Goal: Task Accomplishment & Management: Use online tool/utility

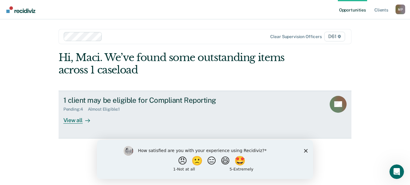
click at [74, 122] on div "View all" at bounding box center [80, 118] width 34 height 12
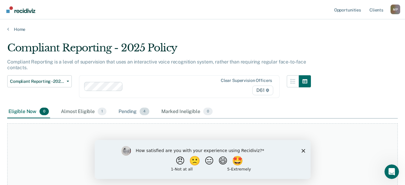
click at [139, 112] on div "Pending 4" at bounding box center [133, 111] width 33 height 13
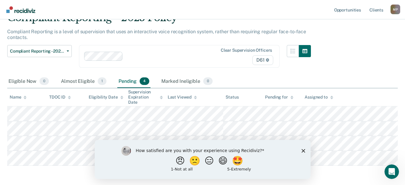
scroll to position [54, 0]
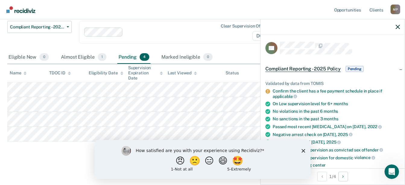
click at [230, 46] on div "Compliant Reporting - 2025 Policy Supervision Level Downgrade Suspension of Dir…" at bounding box center [159, 36] width 304 height 30
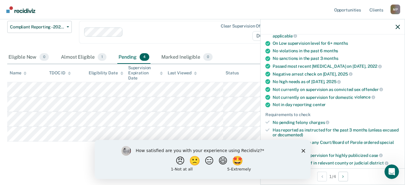
scroll to position [0, 0]
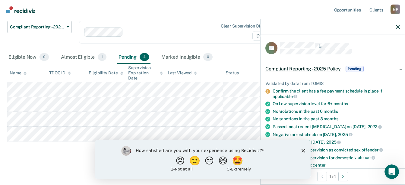
click at [197, 13] on nav "Opportunities Client s [PERSON_NAME] M P Profile How it works Log Out" at bounding box center [202, 9] width 405 height 19
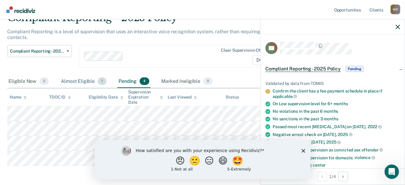
click at [78, 80] on div "Almost Eligible 1" at bounding box center [84, 81] width 48 height 13
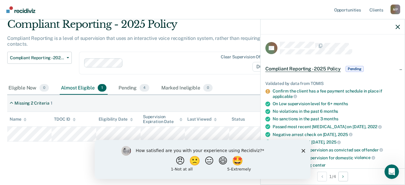
scroll to position [24, 0]
click at [397, 26] on icon "button" at bounding box center [398, 27] width 4 height 4
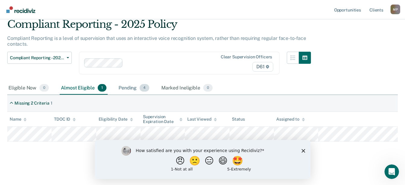
click at [132, 86] on div "Pending 4" at bounding box center [133, 87] width 33 height 13
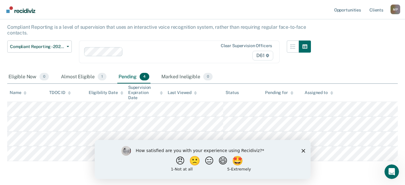
scroll to position [0, 0]
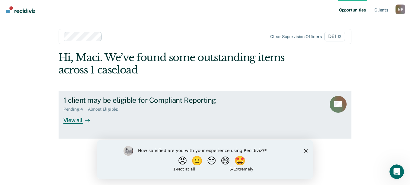
click at [79, 119] on div "View all" at bounding box center [80, 118] width 34 height 12
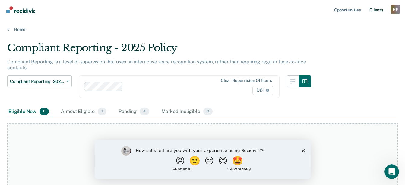
click at [378, 10] on link "Client s" at bounding box center [376, 9] width 16 height 19
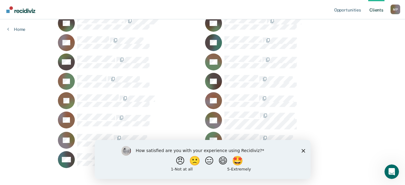
scroll to position [546, 0]
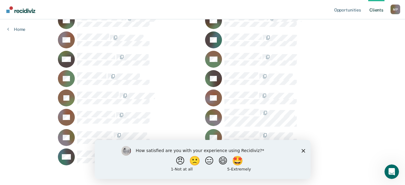
click at [304, 150] on polygon "Close survey" at bounding box center [303, 150] width 4 height 4
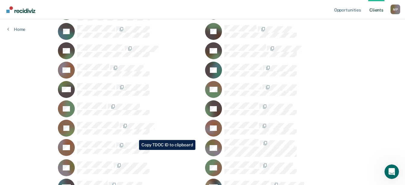
scroll to position [486, 0]
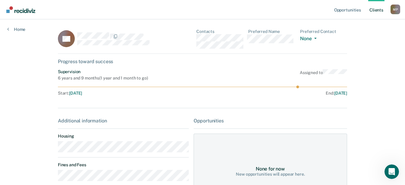
click at [181, 103] on div "AP Contacts Preferred Name Preferred Contact None Call Text Email None Progress…" at bounding box center [202, 145] width 289 height 232
click at [394, 10] on div "M P" at bounding box center [396, 10] width 10 height 10
click at [379, 9] on link "Client s" at bounding box center [376, 9] width 16 height 19
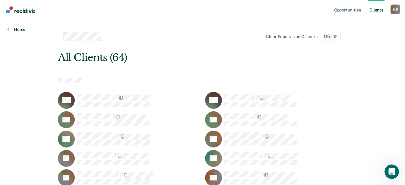
click at [23, 30] on link "Home" at bounding box center [16, 29] width 18 height 5
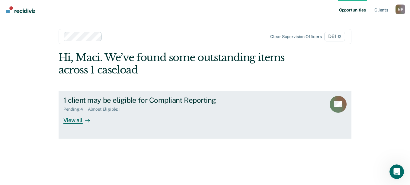
click at [75, 122] on div "View all" at bounding box center [80, 118] width 34 height 12
click at [74, 118] on div "View all" at bounding box center [80, 118] width 34 height 12
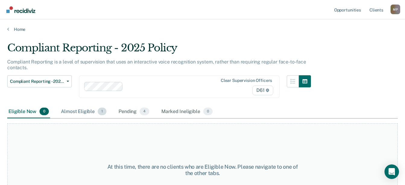
click at [92, 110] on div "Almost Eligible 1" at bounding box center [84, 111] width 48 height 13
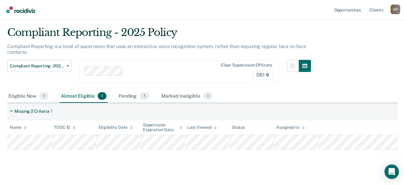
scroll to position [24, 0]
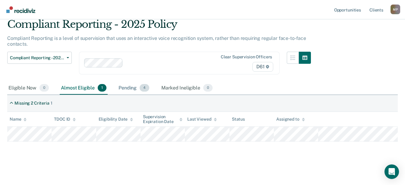
click at [127, 86] on div "Pending 4" at bounding box center [133, 87] width 33 height 13
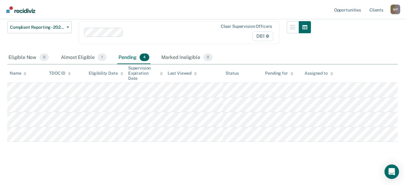
scroll to position [54, 0]
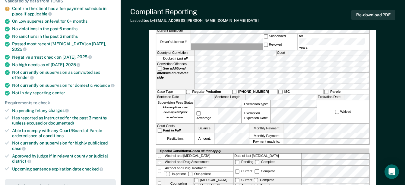
scroll to position [91, 0]
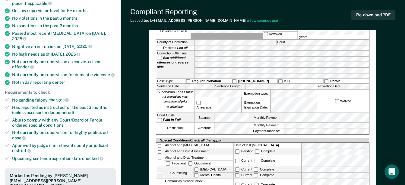
click at [348, 96] on div "Waived" at bounding box center [343, 101] width 52 height 23
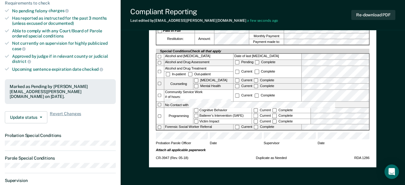
scroll to position [181, 0]
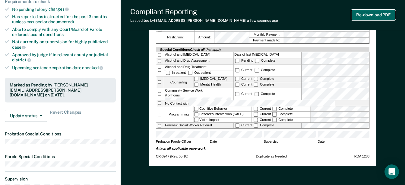
click at [362, 15] on button "Re-download PDF" at bounding box center [374, 15] width 44 height 10
